Goal: Navigation & Orientation: Find specific page/section

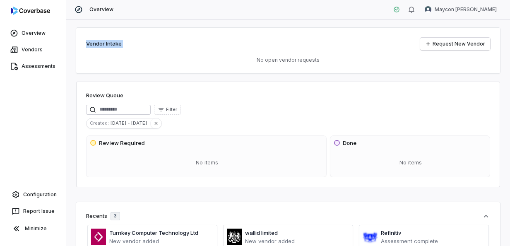
drag, startPoint x: 494, startPoint y: 0, endPoint x: 349, endPoint y: -9, distance: 145.5
click at [349, 0] on html "Overview Vendors Assessments Configuration Report Issue Minimize Overview Mayco…" at bounding box center [255, 123] width 510 height 246
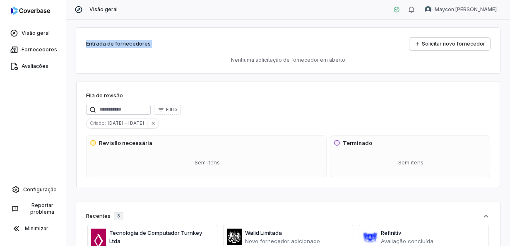
click at [213, 46] on div "Entrada de fornecedores Solicitar novo fornecedor" at bounding box center [288, 44] width 404 height 12
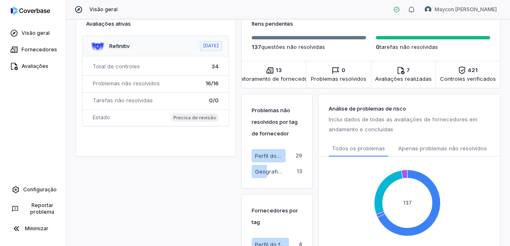
scroll to position [282, 0]
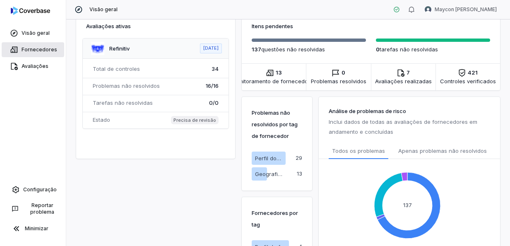
click at [36, 50] on font "Fornecedores" at bounding box center [40, 49] width 36 height 7
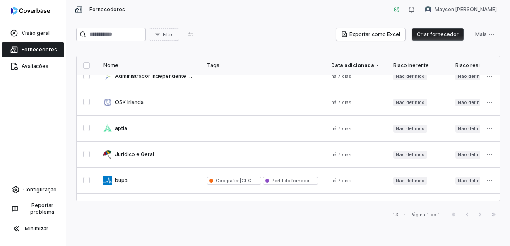
scroll to position [214, 0]
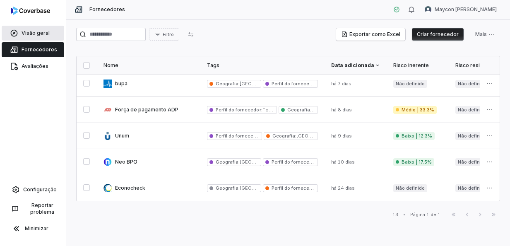
click at [48, 27] on link "Visão geral" at bounding box center [33, 33] width 62 height 15
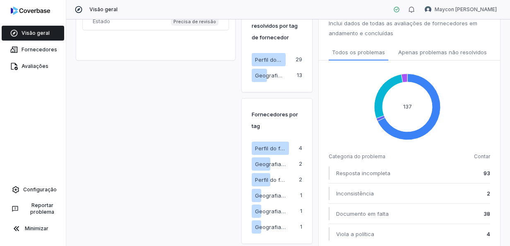
scroll to position [387, 0]
